Goal: Task Accomplishment & Management: Complete application form

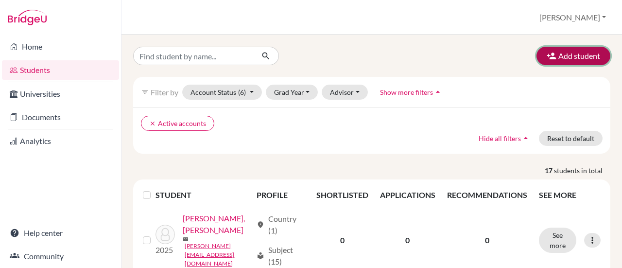
click at [566, 53] on button "Add student" at bounding box center [573, 56] width 74 height 18
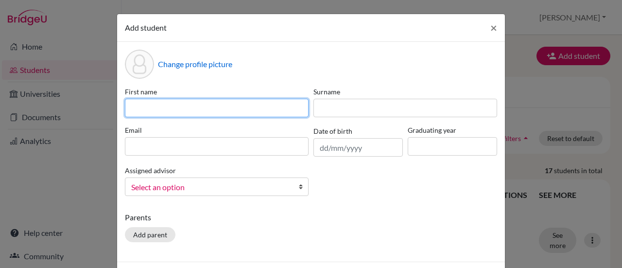
click at [214, 107] on input at bounding box center [217, 108] width 184 height 18
type input "Tate"
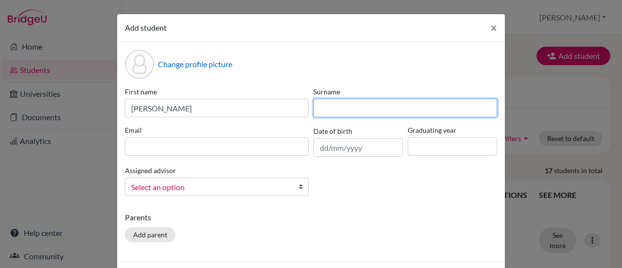
click at [336, 107] on input at bounding box center [405, 108] width 184 height 18
type input "Jessop"
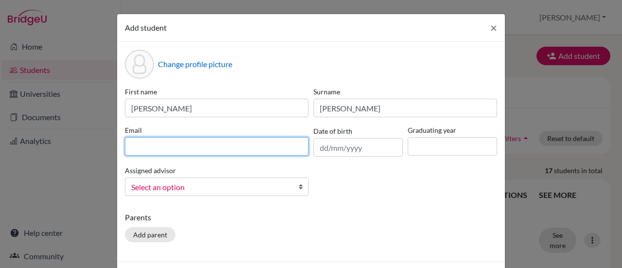
click at [279, 141] on input at bounding box center [217, 146] width 184 height 18
type input "tate@ais-freetown.net"
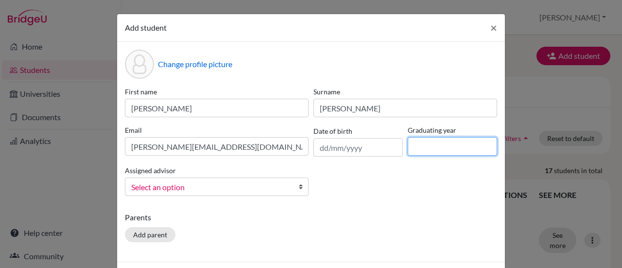
click at [419, 143] on input at bounding box center [452, 146] width 89 height 18
type input "2026"
click at [256, 187] on span "Select an option" at bounding box center [210, 187] width 158 height 13
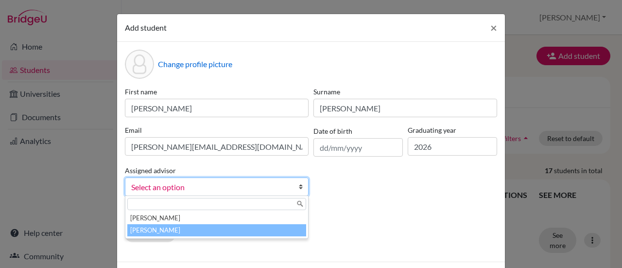
click at [251, 234] on li "Thomas, Nachelle" at bounding box center [216, 230] width 179 height 12
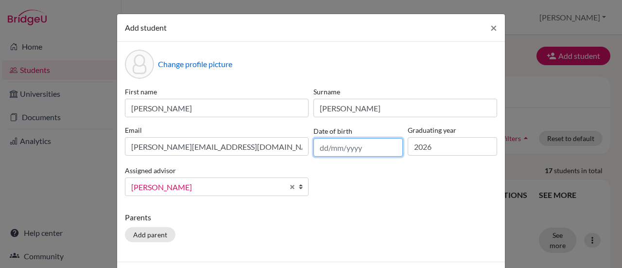
click at [339, 145] on input "text" at bounding box center [357, 147] width 89 height 18
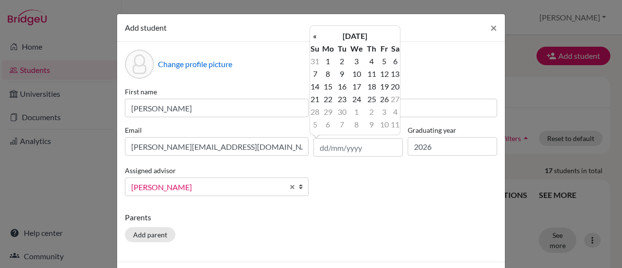
click at [344, 201] on div "First name Tate Surname Jessop Email tate@ais-freetown.net Date of birth Gradua…" at bounding box center [310, 144] width 377 height 117
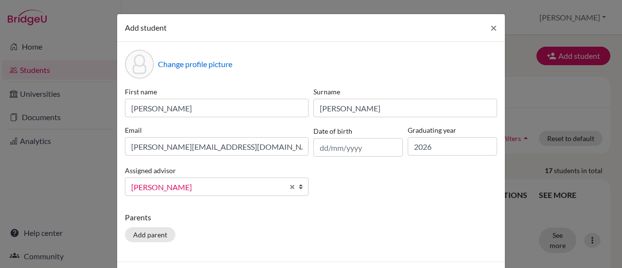
scroll to position [37, 0]
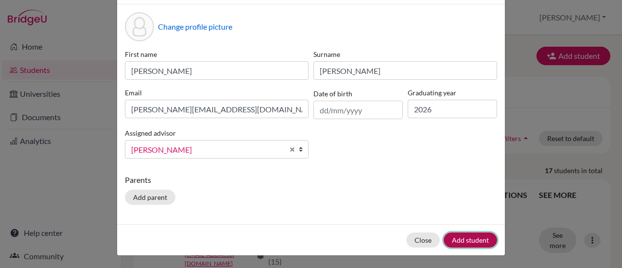
click at [474, 239] on button "Add student" at bounding box center [470, 239] width 53 height 15
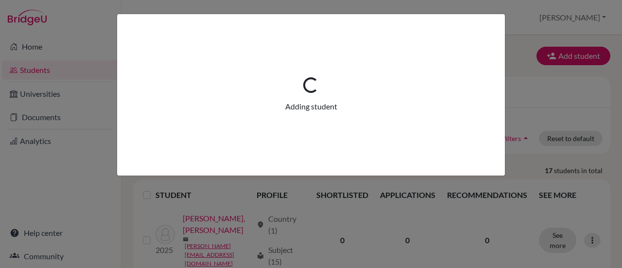
scroll to position [0, 0]
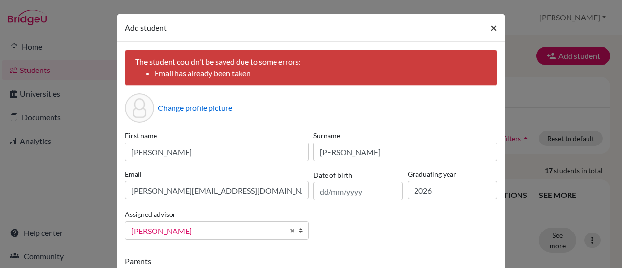
click at [490, 27] on span "×" at bounding box center [493, 27] width 7 height 14
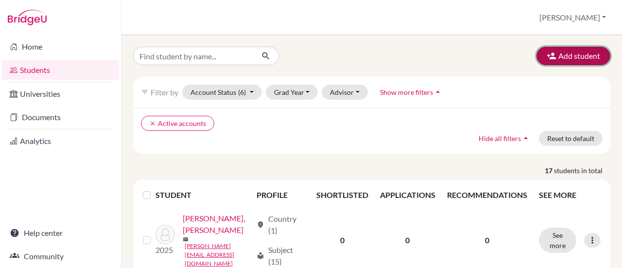
click at [562, 56] on button "Add student" at bounding box center [573, 56] width 74 height 18
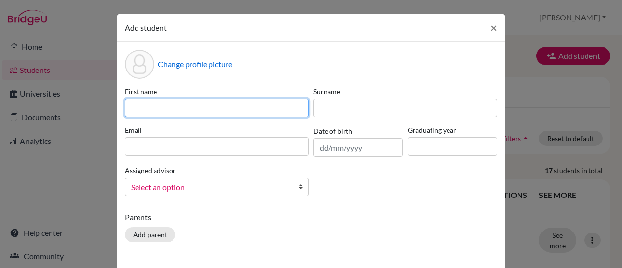
click at [205, 105] on input at bounding box center [217, 108] width 184 height 18
type input "Emil"
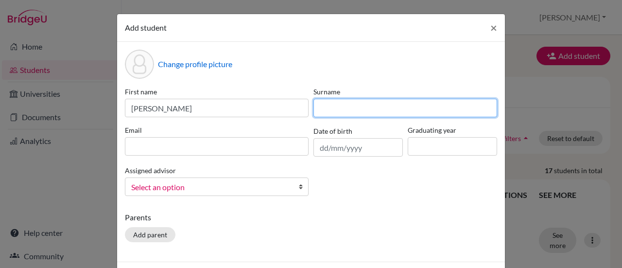
click at [336, 105] on input at bounding box center [405, 108] width 184 height 18
type input "Labor"
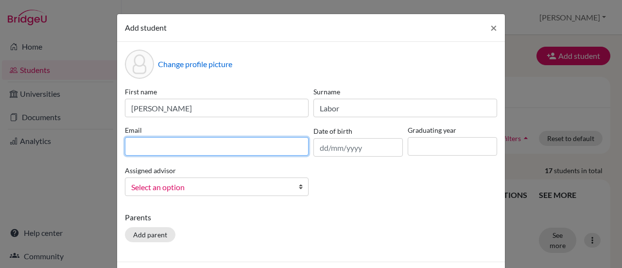
click at [237, 148] on input at bounding box center [217, 146] width 184 height 18
type input "emil@ais-freetown.net"
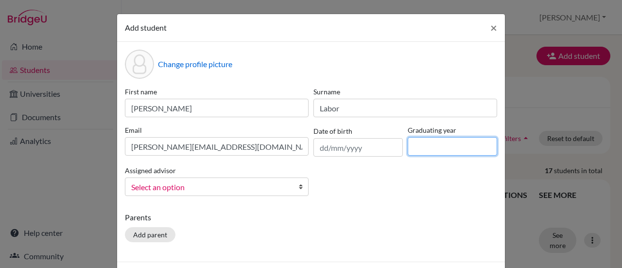
click at [434, 145] on input at bounding box center [452, 146] width 89 height 18
type input "2028"
click at [243, 185] on span "Select an option" at bounding box center [210, 187] width 158 height 13
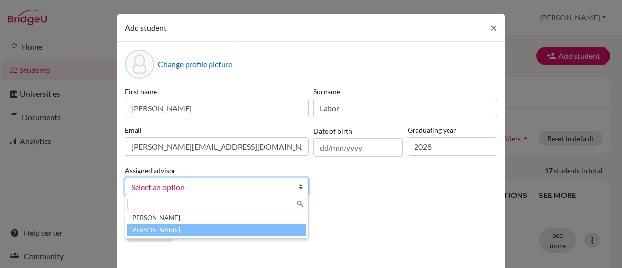
click at [239, 230] on li "Thomas, Nachelle" at bounding box center [216, 230] width 179 height 12
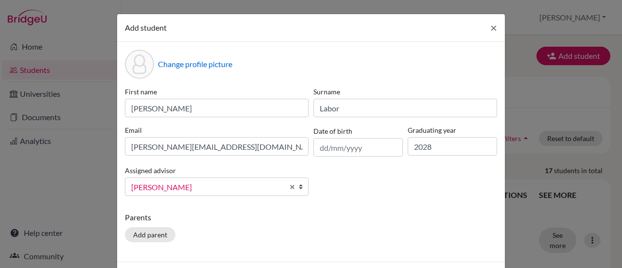
scroll to position [37, 0]
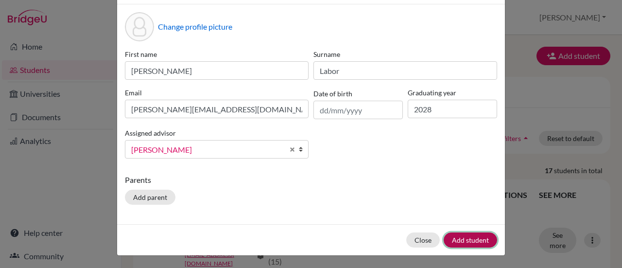
click at [469, 236] on button "Add student" at bounding box center [470, 239] width 53 height 15
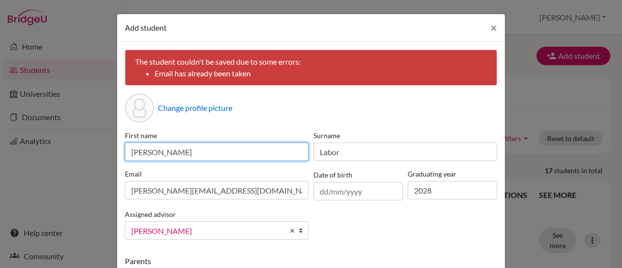
drag, startPoint x: 273, startPoint y: 146, endPoint x: 133, endPoint y: 156, distance: 140.2
click at [133, 156] on input "Emil" at bounding box center [217, 151] width 184 height 18
type input "E"
type input "Addison"
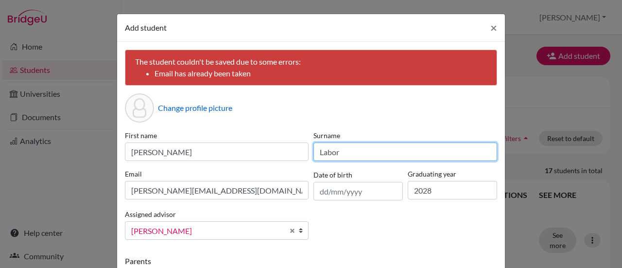
click at [336, 151] on input "Labor" at bounding box center [405, 151] width 184 height 18
type input "L"
type input "Thomson"
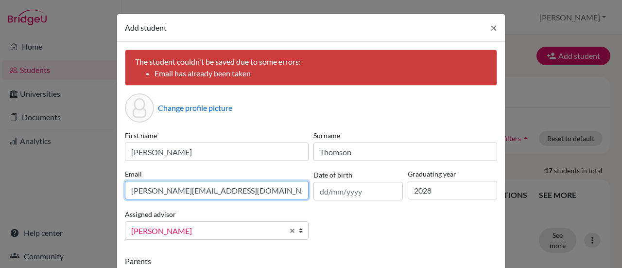
click at [140, 188] on input "emil@ais-freetown.net" at bounding box center [217, 190] width 184 height 18
type input "addison@ais-freetown.net"
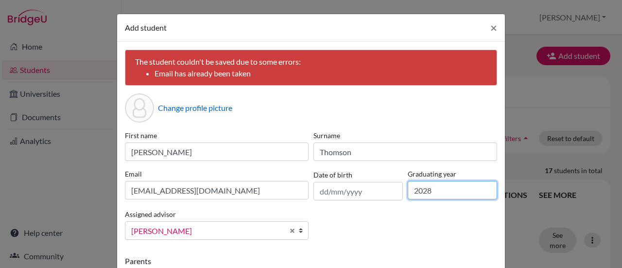
click at [428, 189] on input "2028" at bounding box center [452, 190] width 89 height 18
type input "2027"
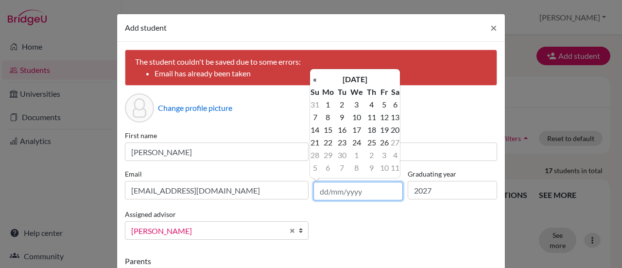
click at [327, 194] on input "text" at bounding box center [357, 191] width 89 height 18
type input "31/01/2009"
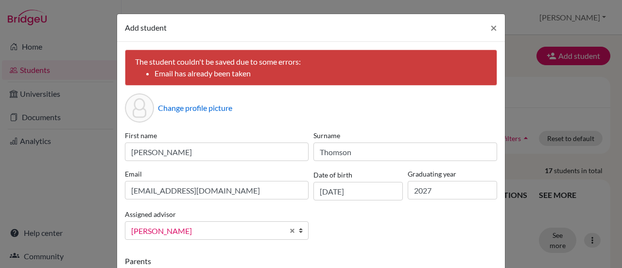
click at [359, 225] on div "First name Addison Surname Thomson Email addison@ais-freetown.net Date of birth…" at bounding box center [310, 188] width 377 height 117
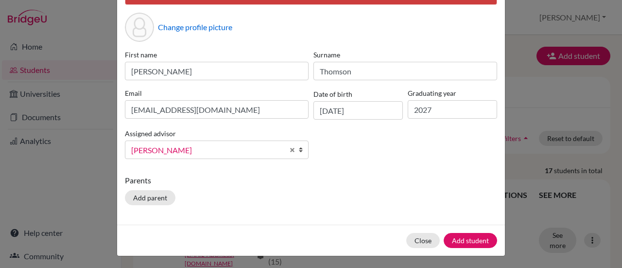
scroll to position [81, 0]
click at [464, 235] on button "Add student" at bounding box center [470, 240] width 53 height 15
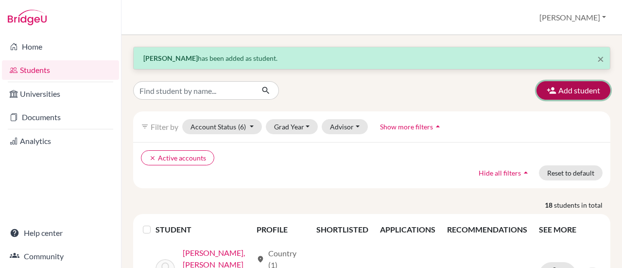
click at [566, 90] on button "Add student" at bounding box center [573, 90] width 74 height 18
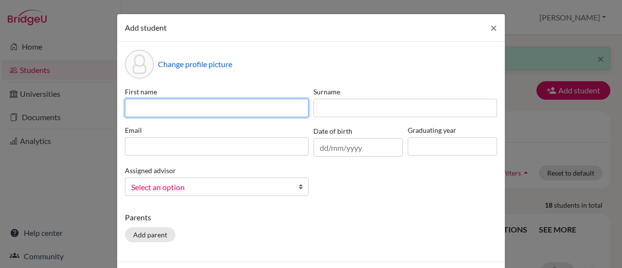
click at [213, 109] on input at bounding box center [217, 108] width 184 height 18
type input "Xavier"
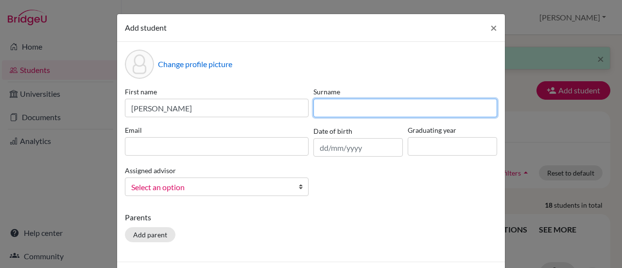
click at [361, 110] on input at bounding box center [405, 108] width 184 height 18
type input "Cuerva"
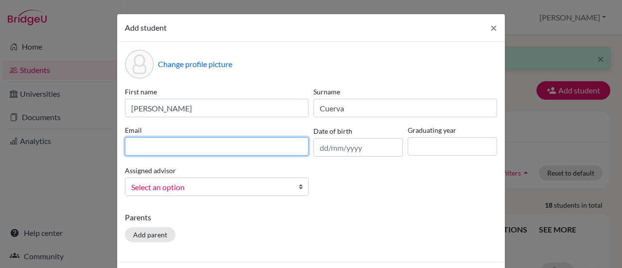
click at [263, 150] on input at bounding box center [217, 146] width 184 height 18
type input "xavier@ais-freetown.net"
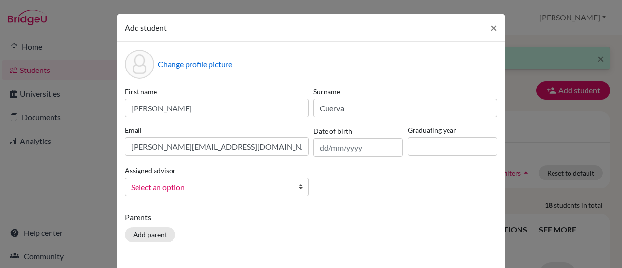
click at [267, 183] on span "Select an option" at bounding box center [210, 187] width 158 height 13
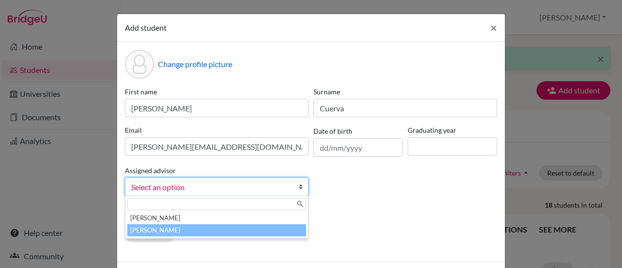
click at [254, 230] on li "Thomas, Nachelle" at bounding box center [216, 230] width 179 height 12
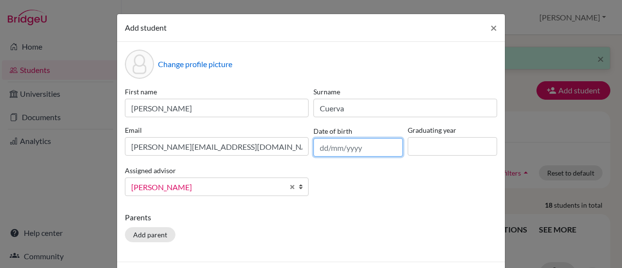
click at [368, 145] on input "text" at bounding box center [357, 147] width 89 height 18
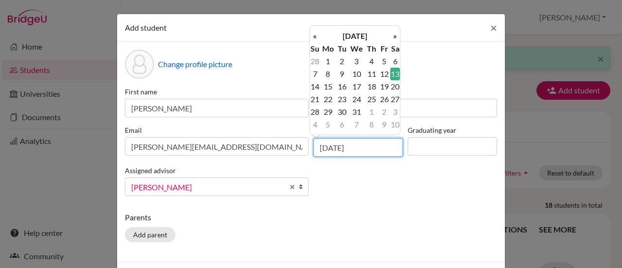
type input "13/03/2010"
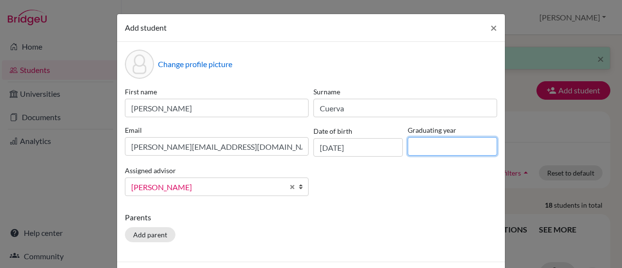
click at [423, 150] on input at bounding box center [452, 146] width 89 height 18
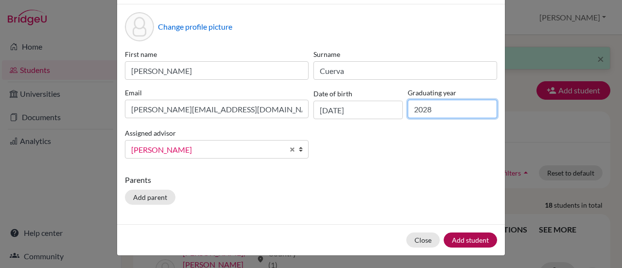
type input "2028"
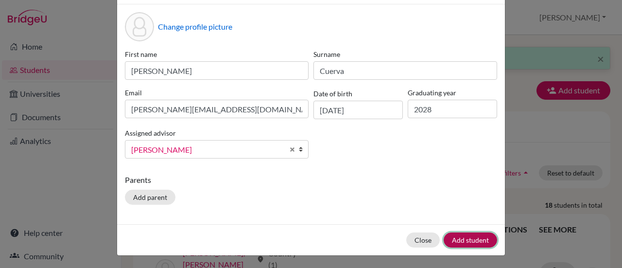
click at [473, 239] on button "Add student" at bounding box center [470, 239] width 53 height 15
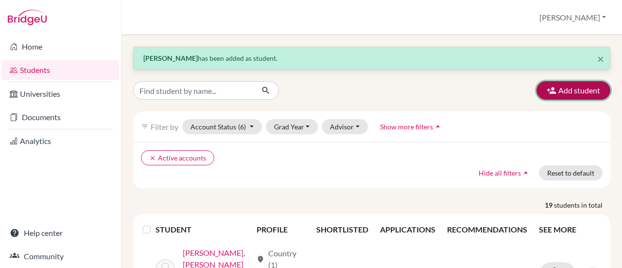
click at [552, 90] on button "Add student" at bounding box center [573, 90] width 74 height 18
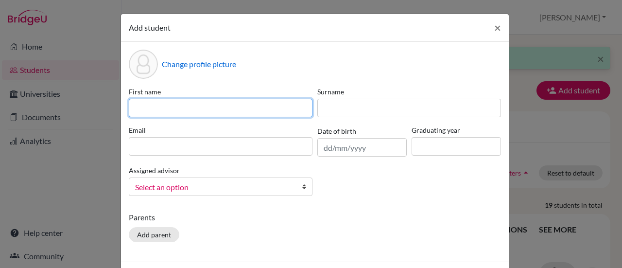
click at [163, 108] on input at bounding box center [221, 108] width 184 height 18
type input "Arthur"
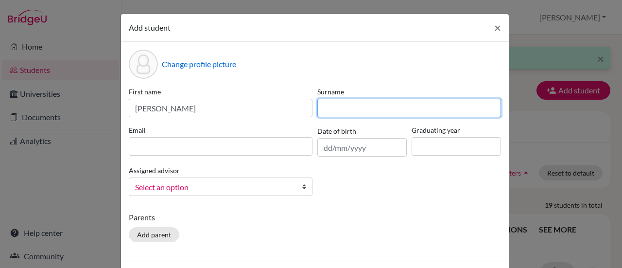
click at [358, 103] on input at bounding box center [409, 108] width 184 height 18
type input "Johnson"
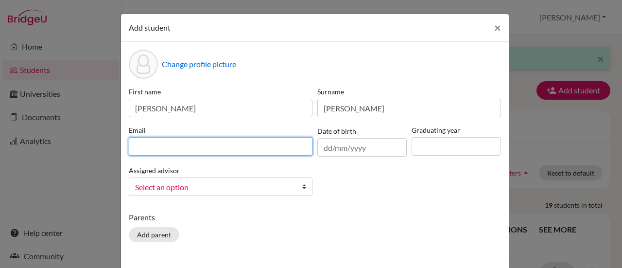
click at [222, 148] on input at bounding box center [221, 146] width 184 height 18
type input "arthur@ais-freetown.net"
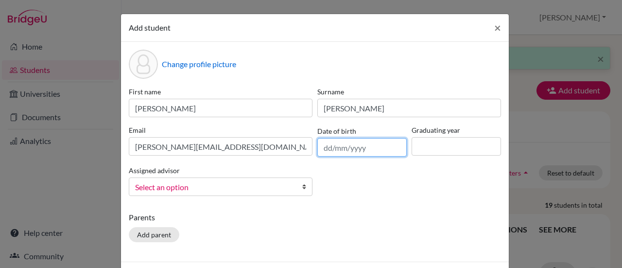
click at [330, 146] on input "text" at bounding box center [361, 147] width 89 height 18
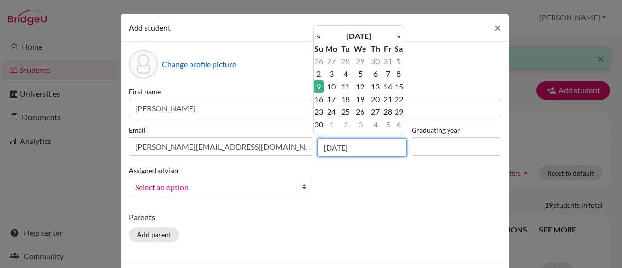
type input "09/11/2008"
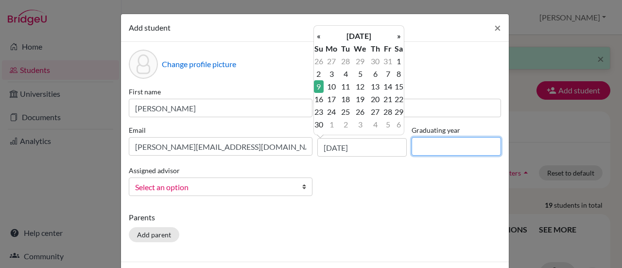
click at [423, 146] on input at bounding box center [455, 146] width 89 height 18
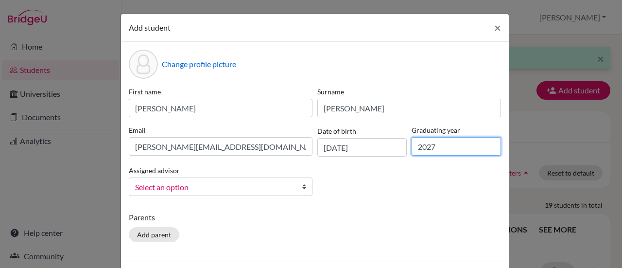
type input "2027"
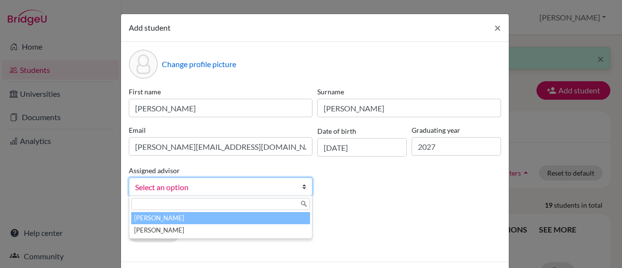
click at [273, 188] on span "Select an option" at bounding box center [214, 187] width 158 height 13
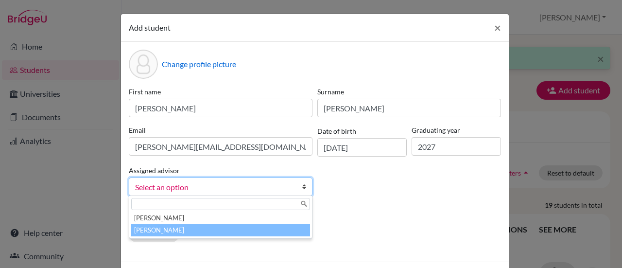
click at [247, 227] on li "Thomas, Nachelle" at bounding box center [220, 230] width 179 height 12
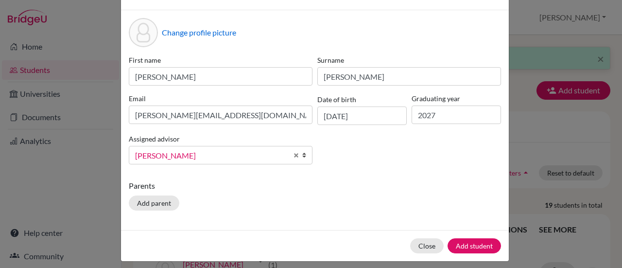
scroll to position [37, 0]
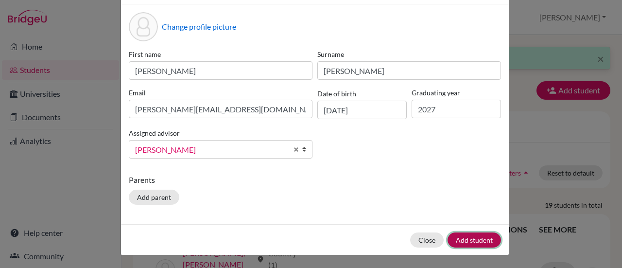
click at [465, 236] on button "Add student" at bounding box center [473, 239] width 53 height 15
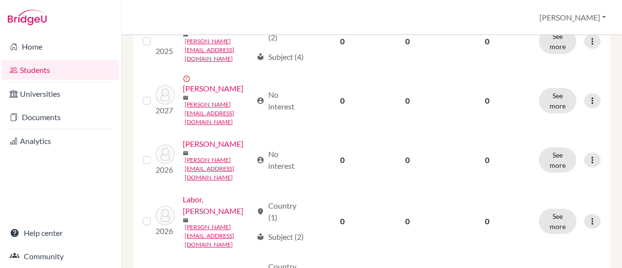
scroll to position [675, 0]
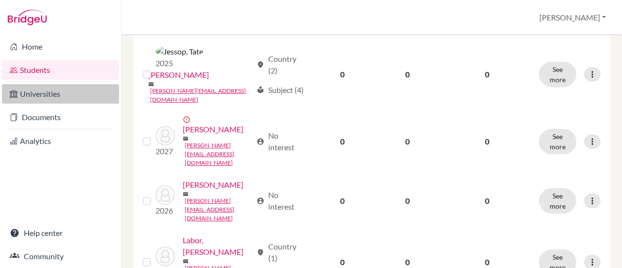
click at [64, 96] on link "Universities" at bounding box center [60, 93] width 117 height 19
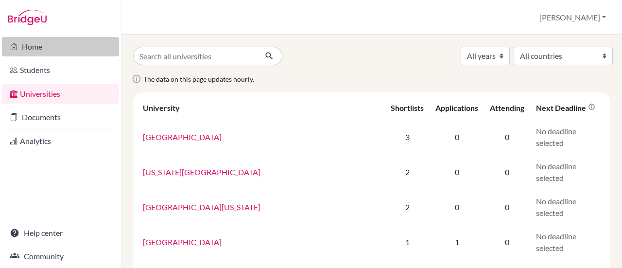
click at [43, 43] on link "Home" at bounding box center [60, 46] width 117 height 19
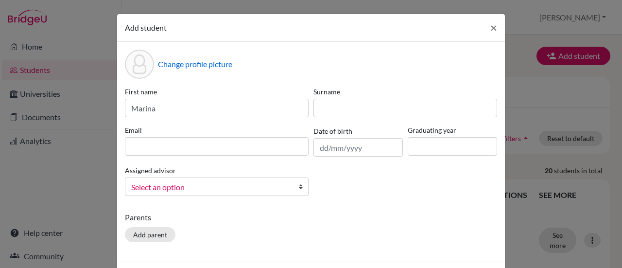
type input "Marina"
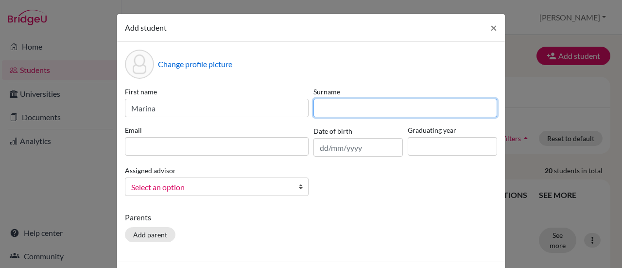
click at [324, 110] on input at bounding box center [405, 108] width 184 height 18
type input "Dawoh"
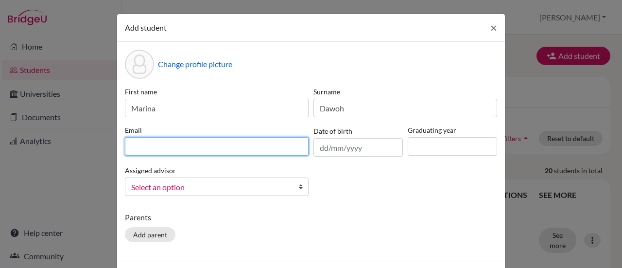
click at [234, 143] on input at bounding box center [217, 146] width 184 height 18
type input "marina@ais-freetown.net"
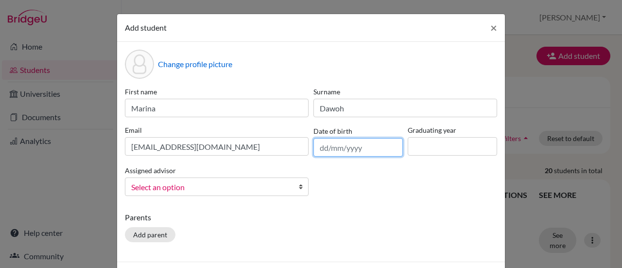
click at [373, 146] on input "text" at bounding box center [357, 147] width 89 height 18
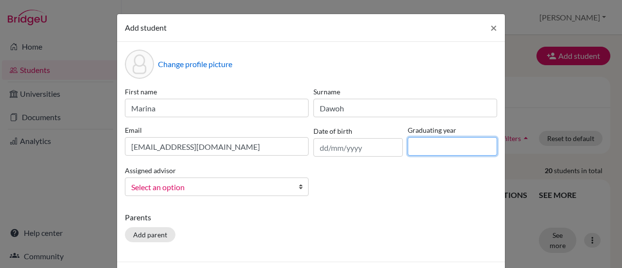
click at [432, 148] on input at bounding box center [452, 146] width 89 height 18
type input "2029"
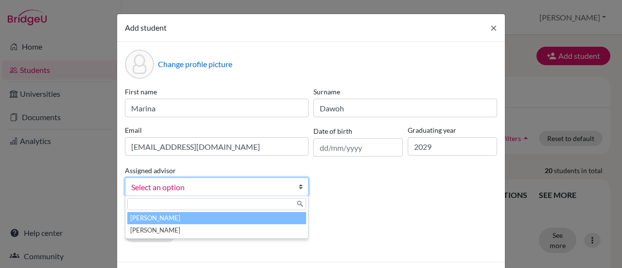
click at [230, 182] on span "Select an option" at bounding box center [210, 187] width 158 height 13
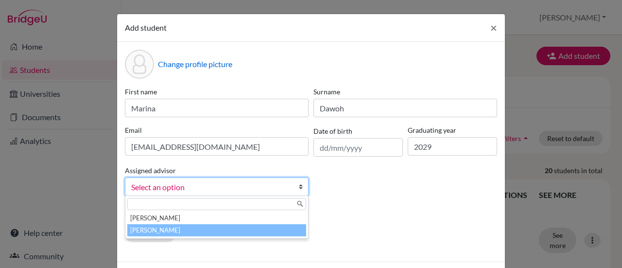
click at [239, 230] on li "Thomas, Nachelle" at bounding box center [216, 230] width 179 height 12
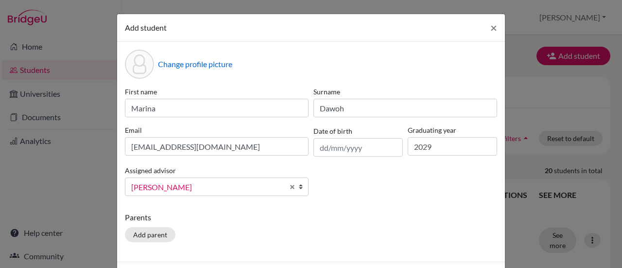
scroll to position [37, 0]
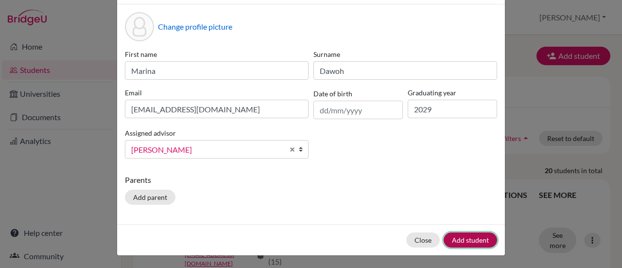
click at [462, 235] on button "Add student" at bounding box center [470, 239] width 53 height 15
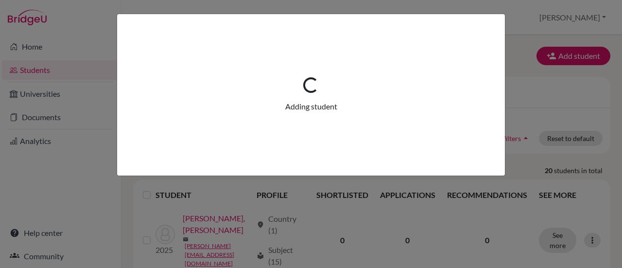
scroll to position [0, 0]
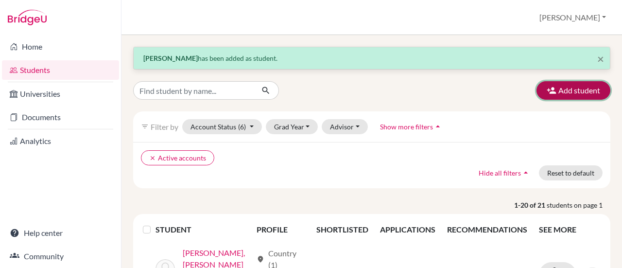
click at [564, 89] on button "Add student" at bounding box center [573, 90] width 74 height 18
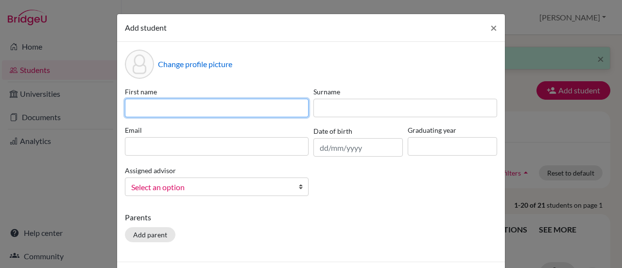
click at [239, 111] on input at bounding box center [217, 108] width 184 height 18
type input "Sheena"
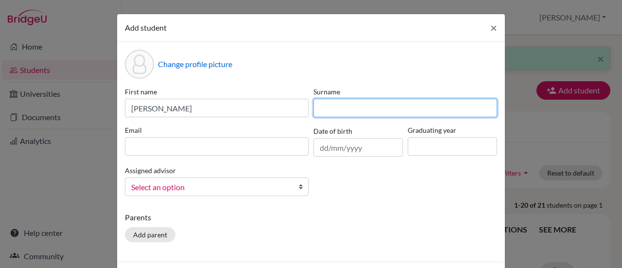
click at [346, 106] on input at bounding box center [405, 108] width 184 height 18
type input "Mackie"
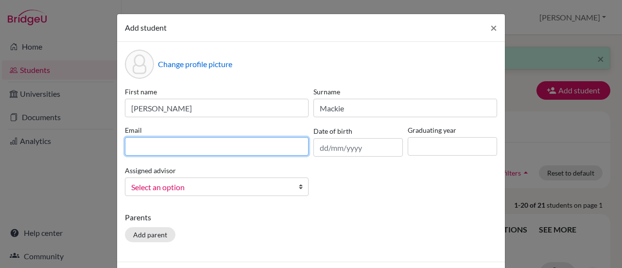
click at [244, 146] on input at bounding box center [217, 146] width 184 height 18
type input "sheena@ais-freetown.net"
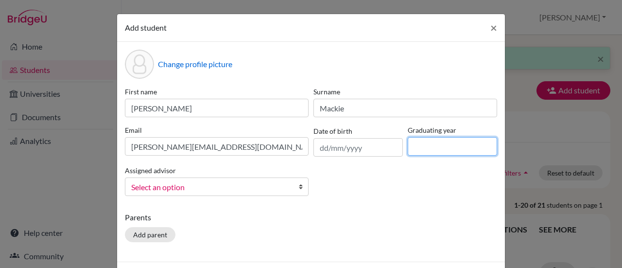
click at [441, 145] on input at bounding box center [452, 146] width 89 height 18
type input "2029"
click at [241, 188] on span "Select an option" at bounding box center [210, 187] width 158 height 13
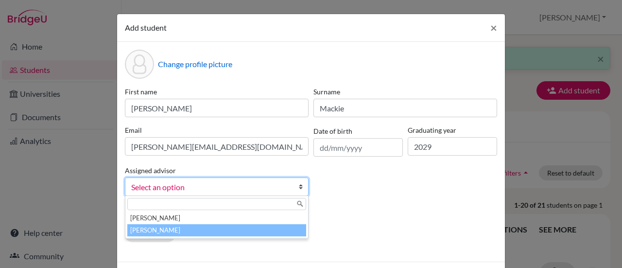
click at [245, 229] on li "Thomas, Nachelle" at bounding box center [216, 230] width 179 height 12
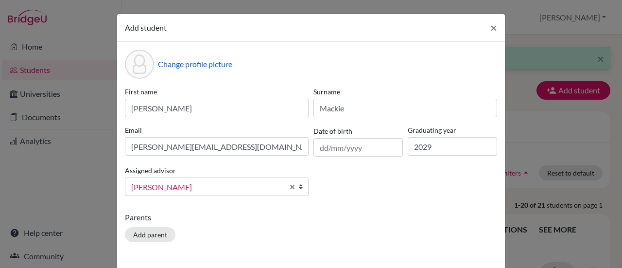
scroll to position [37, 0]
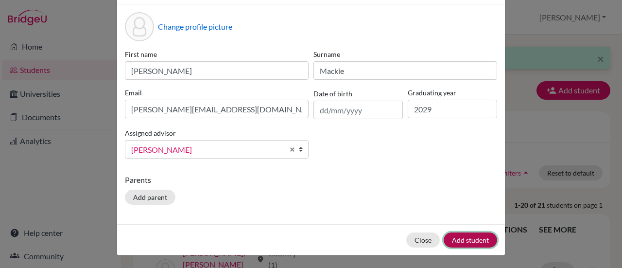
click at [455, 237] on button "Add student" at bounding box center [470, 239] width 53 height 15
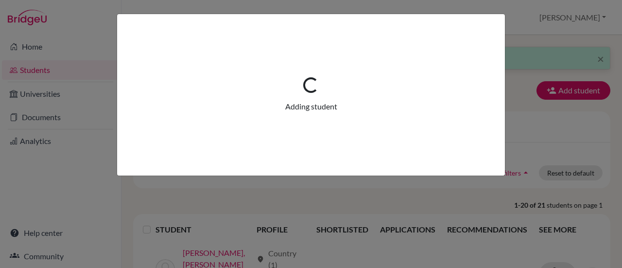
scroll to position [0, 0]
